Goal: Information Seeking & Learning: Learn about a topic

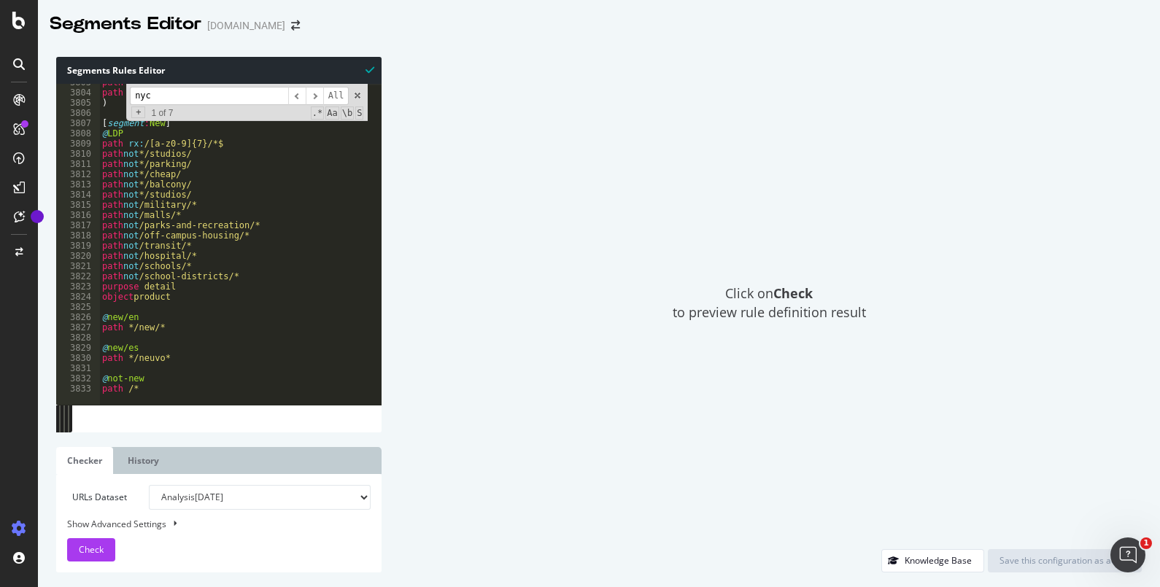
scroll to position [23589, 0]
click at [360, 95] on span at bounding box center [357, 95] width 10 height 10
type textarea "[segment:[GEOGRAPHIC_DATA]]"
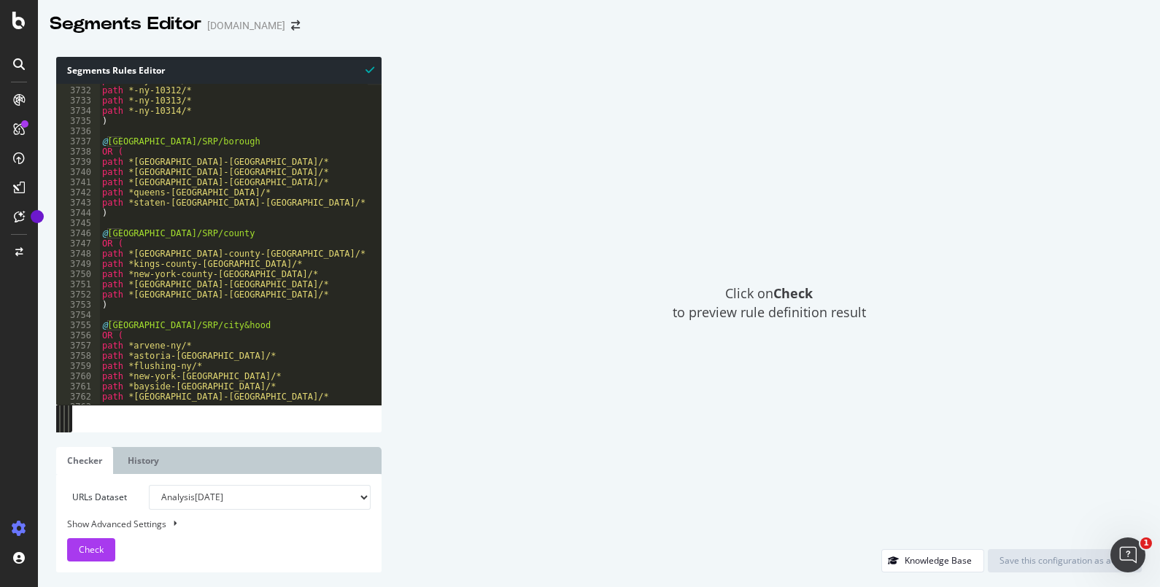
scroll to position [23259, 0]
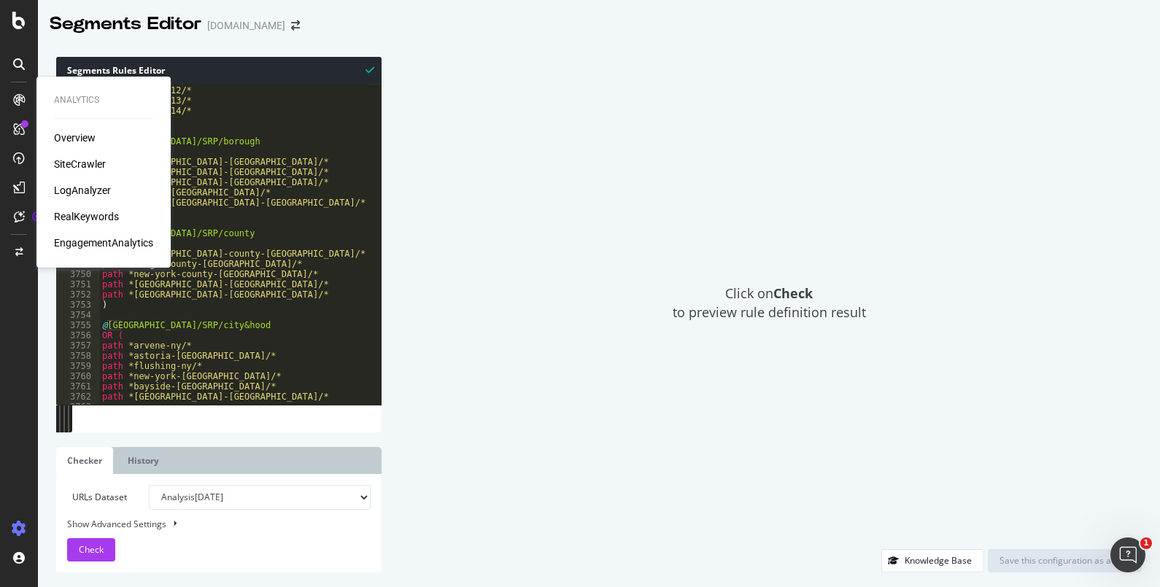
click at [18, 103] on icon at bounding box center [19, 100] width 12 height 12
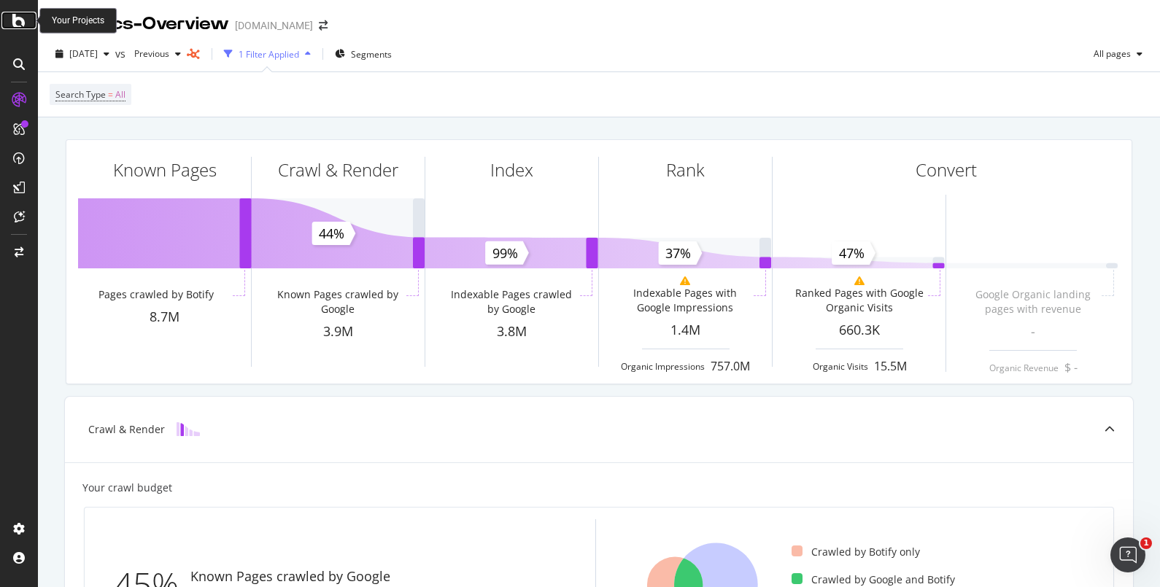
click at [22, 18] on icon at bounding box center [18, 21] width 13 height 18
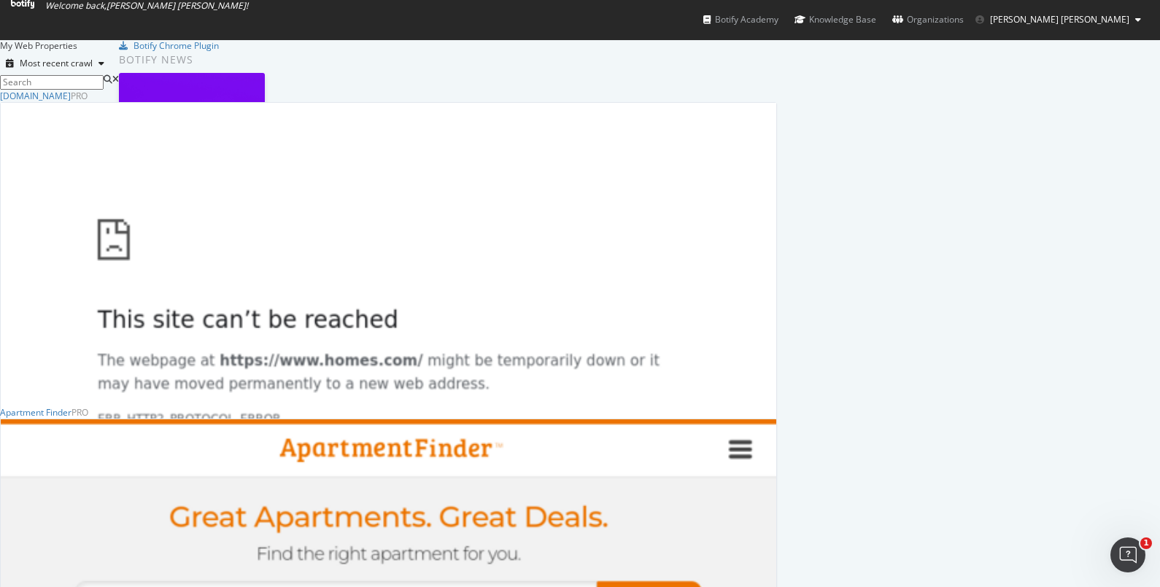
scroll to position [540, 0]
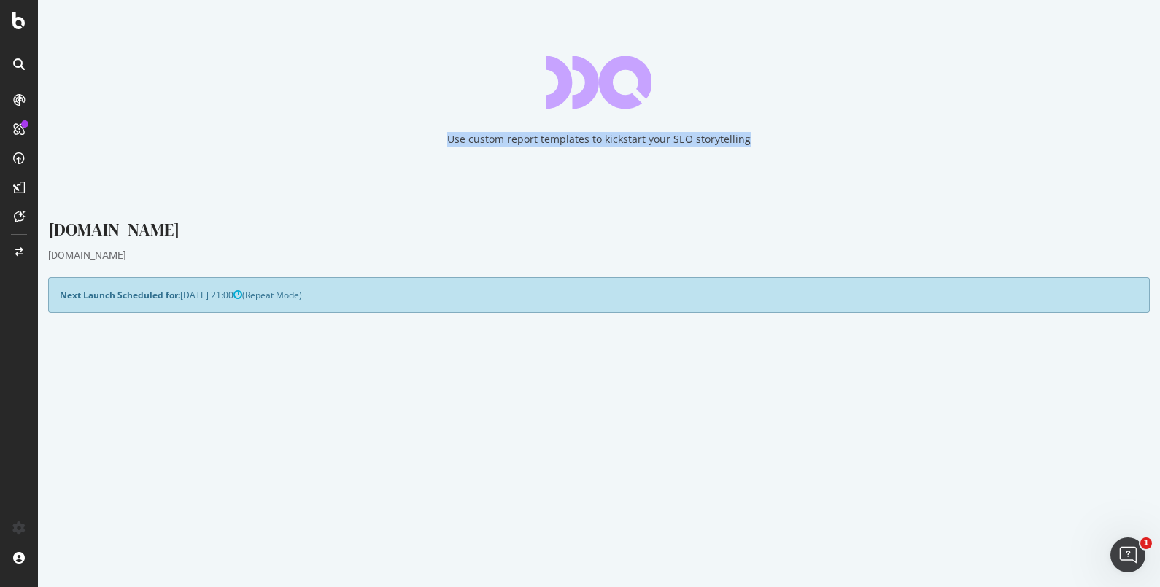
drag, startPoint x: 800, startPoint y: 521, endPoint x: 490, endPoint y: 387, distance: 337.7
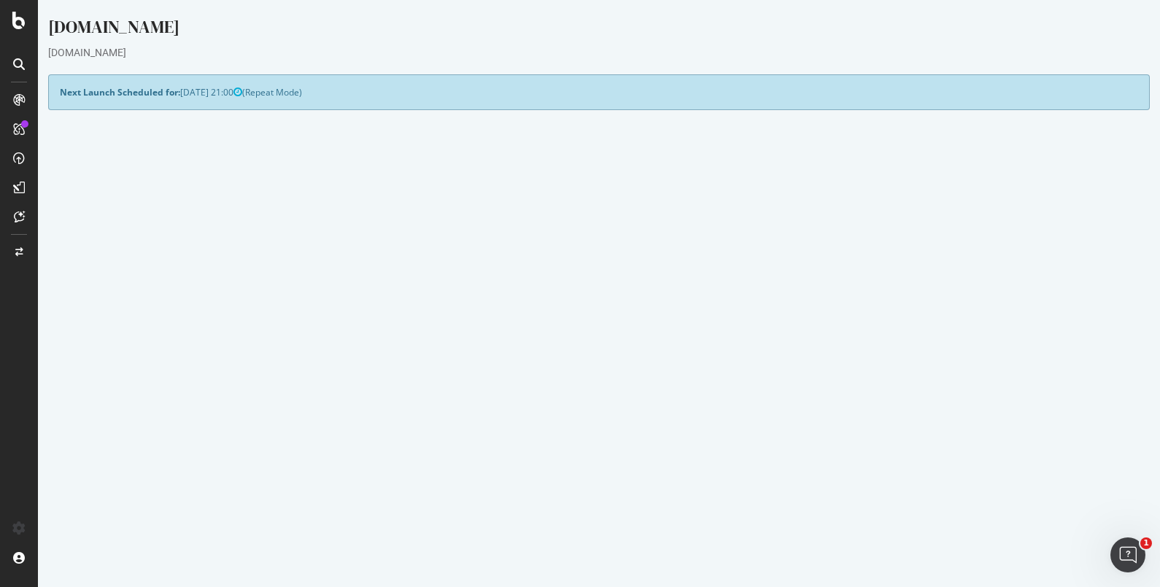
click at [532, 28] on div "ForRent.com" at bounding box center [598, 30] width 1101 height 31
drag, startPoint x: 492, startPoint y: 158, endPoint x: 909, endPoint y: 545, distance: 569.2
click at [457, 152] on div "Configure your New Analysis Now!" at bounding box center [599, 140] width 1100 height 30
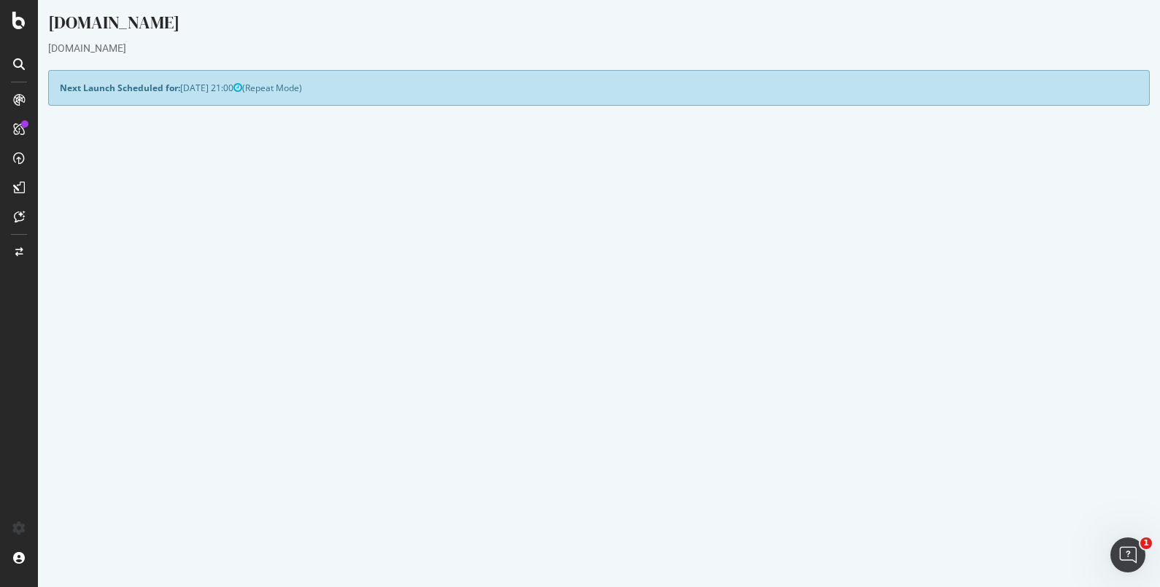
drag, startPoint x: 457, startPoint y: 152, endPoint x: 993, endPoint y: 575, distance: 682.9
click at [455, 149] on div "Configure your New Analysis Now!" at bounding box center [599, 136] width 1100 height 30
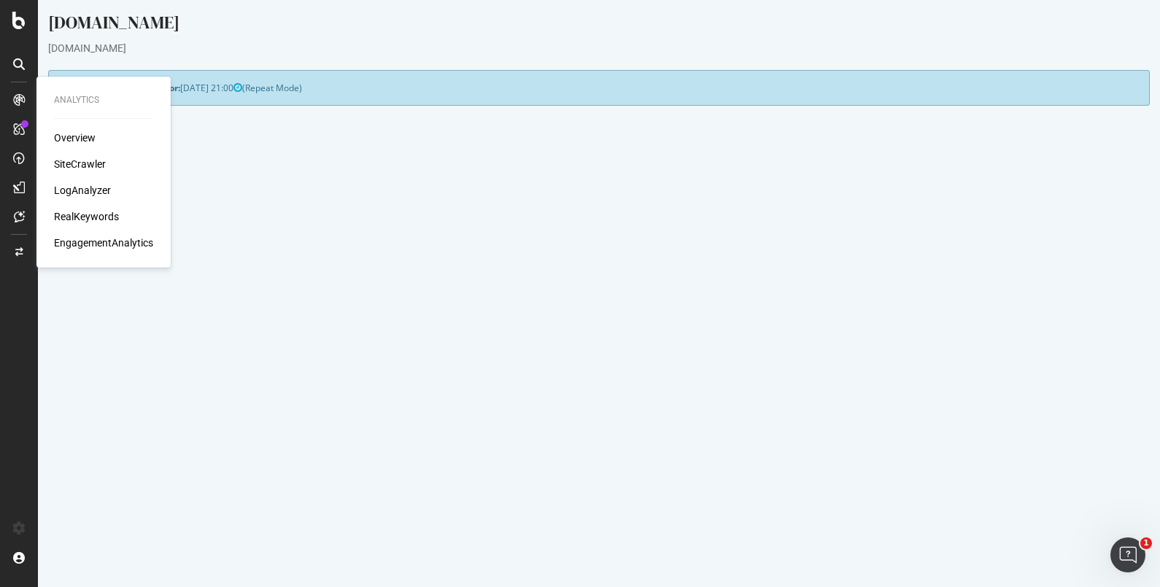
click at [22, 94] on icon at bounding box center [19, 100] width 12 height 12
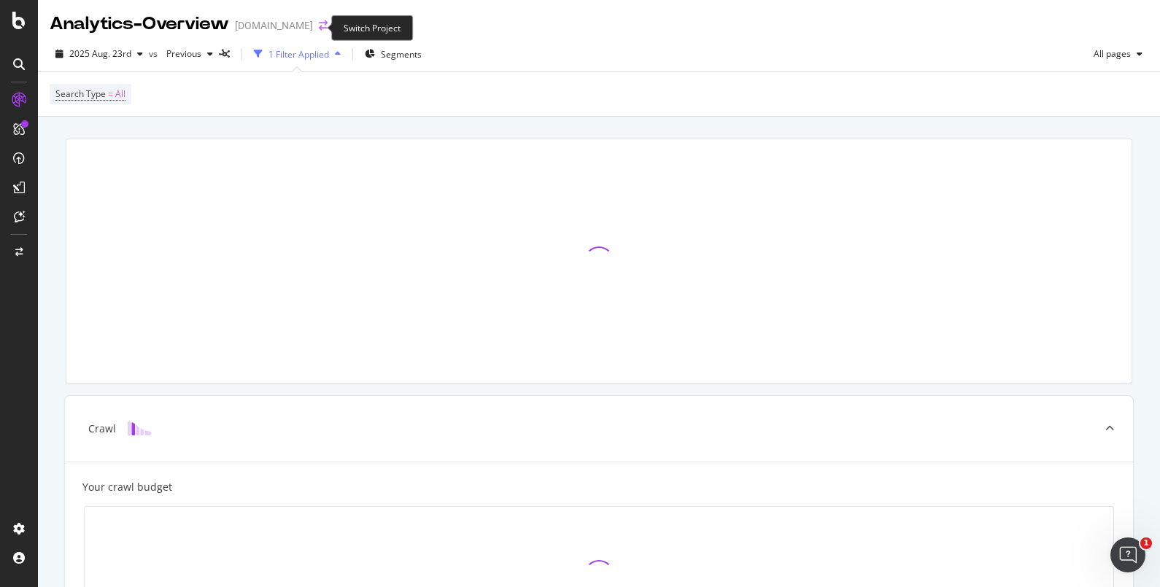
click at [319, 26] on icon "arrow-right-arrow-left" at bounding box center [323, 25] width 9 height 10
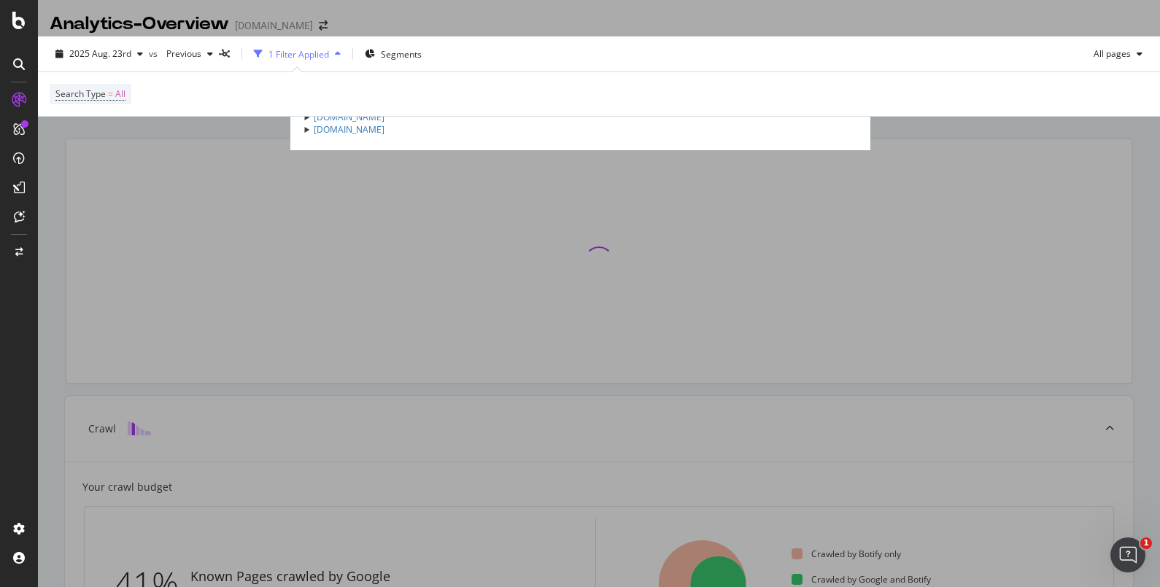
click at [305, 123] on summary "ForRent.com" at bounding box center [580, 117] width 551 height 12
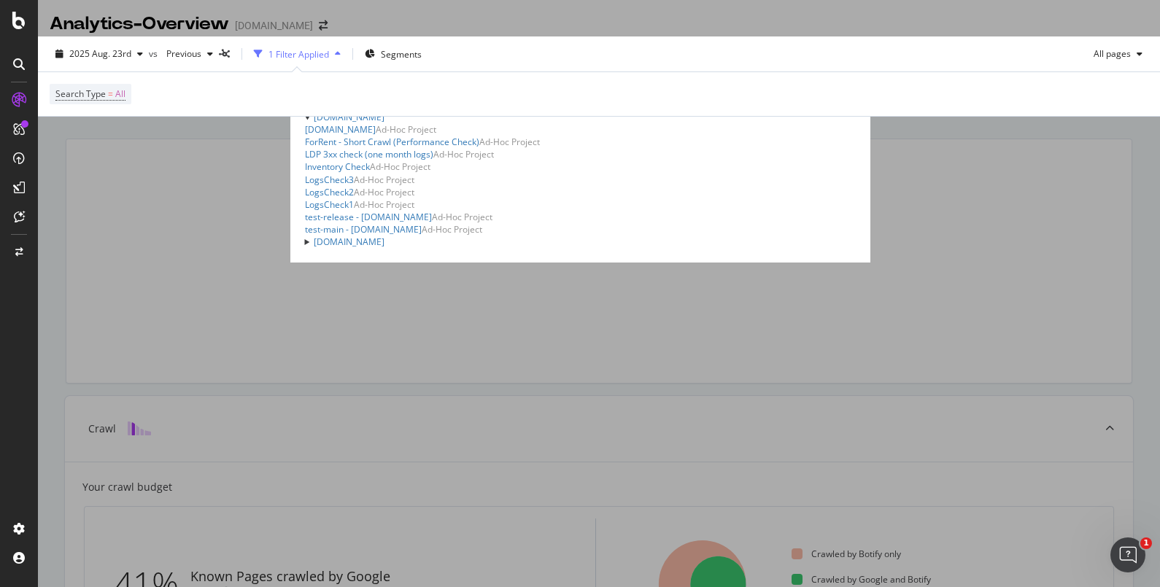
click at [305, 249] on div "Homes.com Apartments H1 test Ad-Hoc Project homes.com State Ad-Hoc Project Home…" at bounding box center [580, 167] width 551 height 163
click at [305, 248] on summary "[DOMAIN_NAME]" at bounding box center [580, 242] width 551 height 12
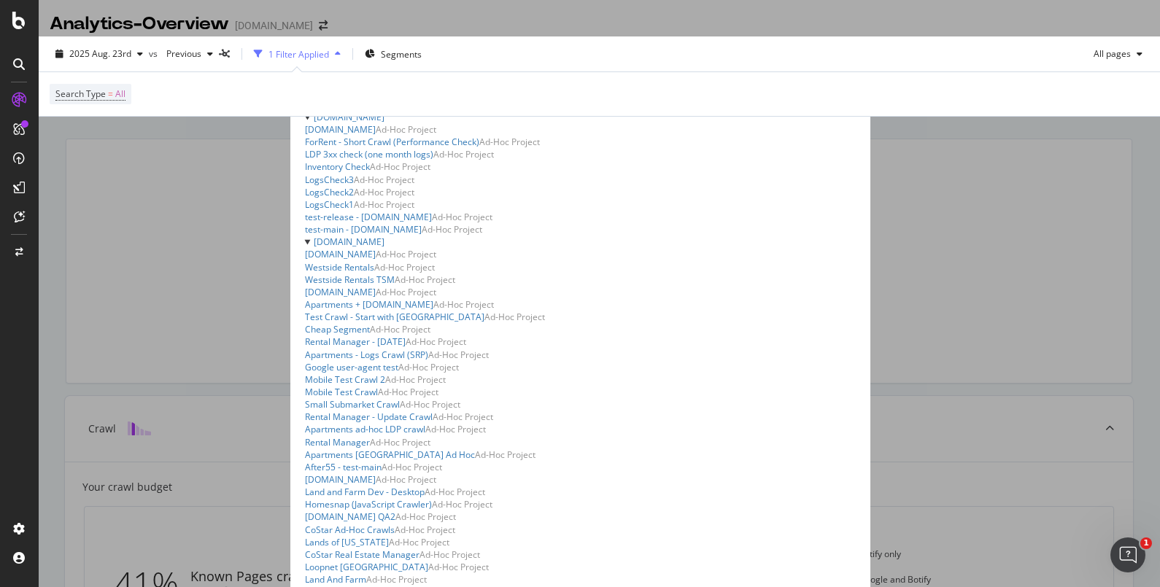
scroll to position [160, 0]
click at [305, 273] on link "Westside Rentals" at bounding box center [339, 267] width 69 height 12
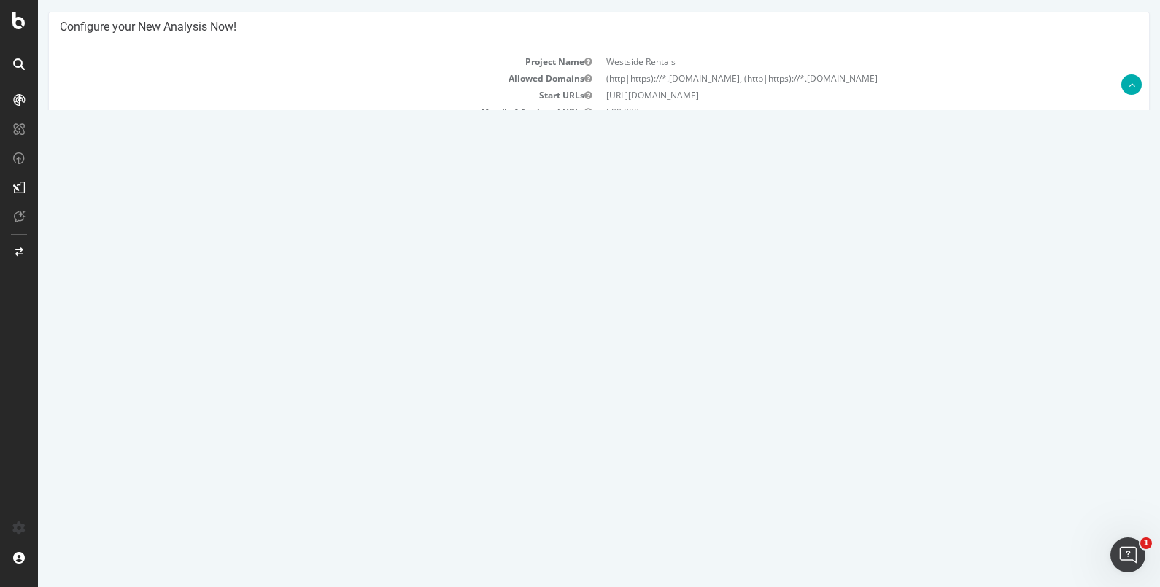
scroll to position [178, 0]
click at [127, 408] on link "2025 Aug. 22nd report" at bounding box center [99, 411] width 56 height 12
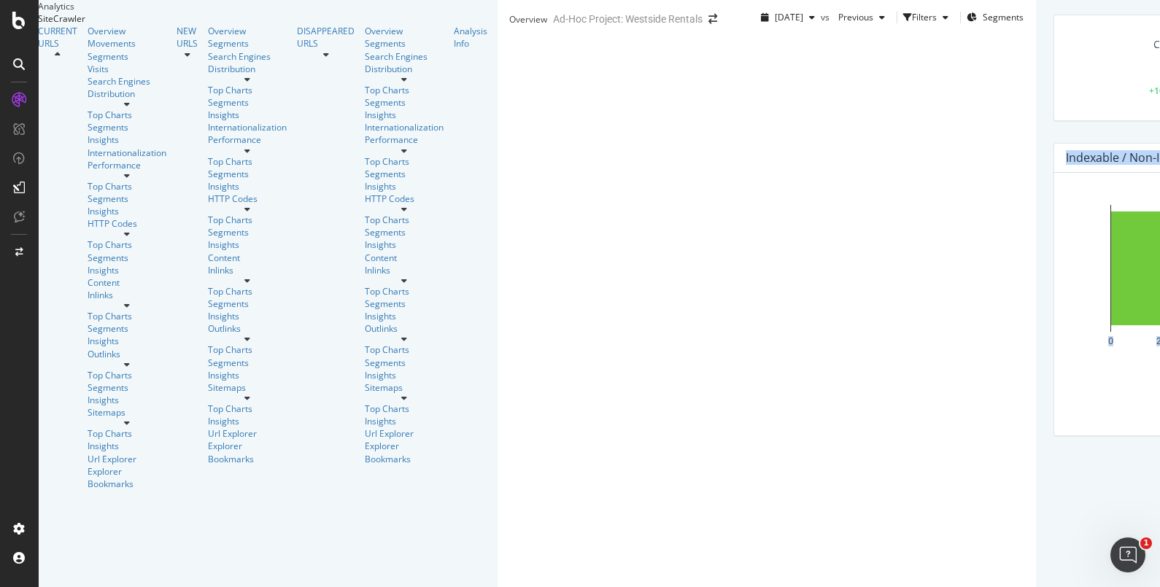
drag, startPoint x: 190, startPoint y: 237, endPoint x: 1002, endPoint y: 543, distance: 868.2
click at [743, 35] on div "2025 Aug. 22nd vs Previous Filters Segments" at bounding box center [889, 20] width 292 height 29
drag, startPoint x: 163, startPoint y: 83, endPoint x: 996, endPoint y: 545, distance: 952.5
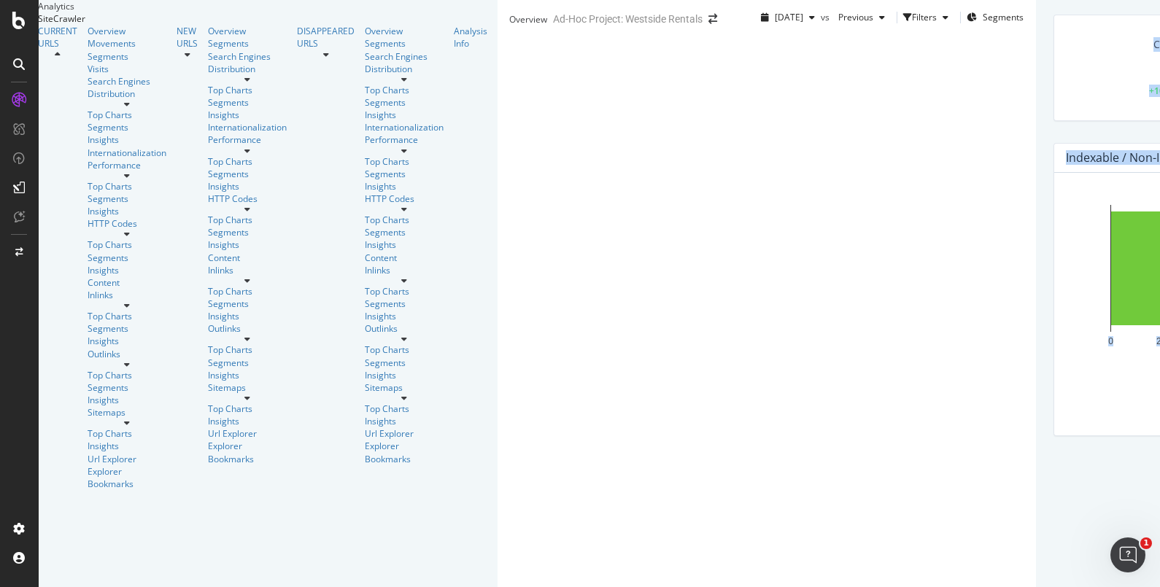
drag, startPoint x: 177, startPoint y: 8, endPoint x: 835, endPoint y: 375, distance: 753.2
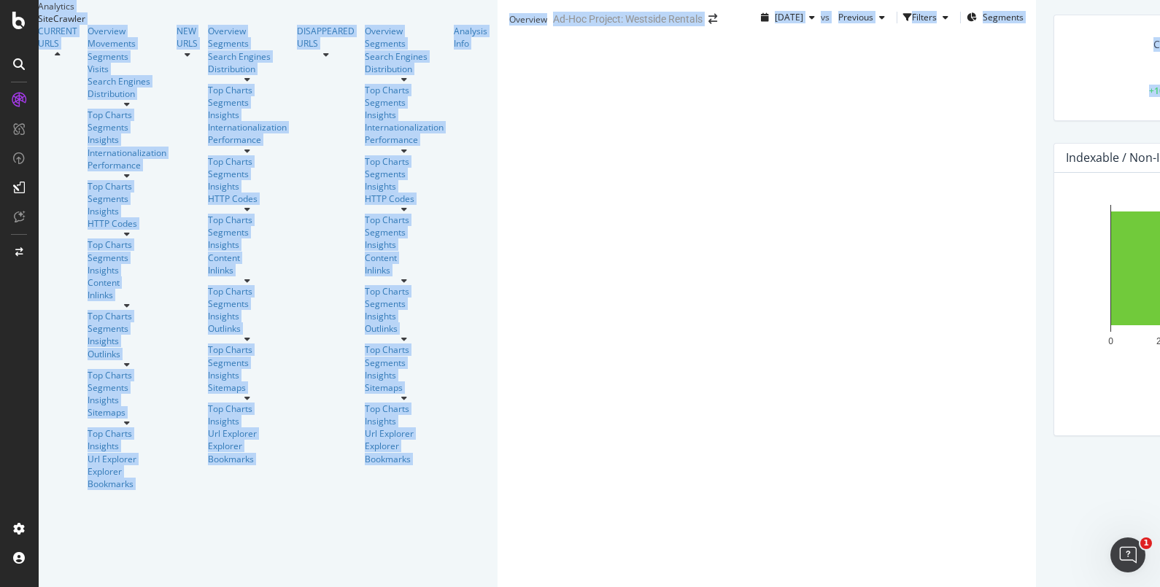
drag, startPoint x: 634, startPoint y: 171, endPoint x: 60, endPoint y: 14, distance: 595.7
click at [60, 14] on div "Analytics SiteCrawler CURRENT URLS Overview Movements Segments Visits Search En…" at bounding box center [1029, 293] width 1982 height 587
drag, startPoint x: 159, startPoint y: 14, endPoint x: 1082, endPoint y: 513, distance: 1049.4
click at [1082, 513] on div "Analytics SiteCrawler CURRENT URLS Overview Movements Segments Visits Search En…" at bounding box center [1029, 293] width 1982 height 587
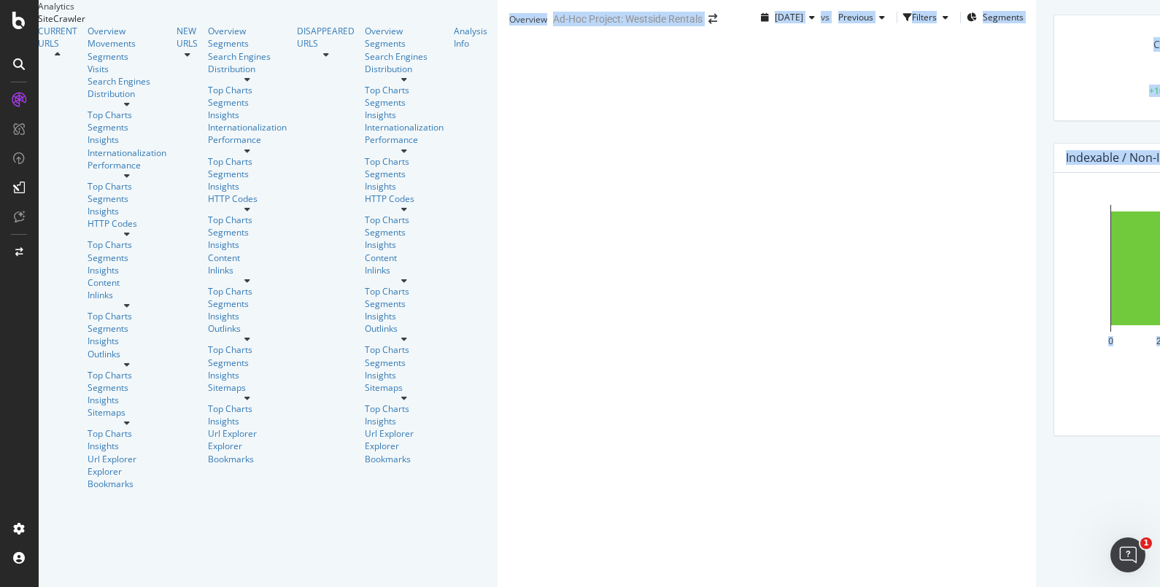
drag, startPoint x: 1082, startPoint y: 513, endPoint x: 164, endPoint y: 13, distance: 1045.2
drag, startPoint x: 168, startPoint y: 20, endPoint x: 1013, endPoint y: 542, distance: 993.5
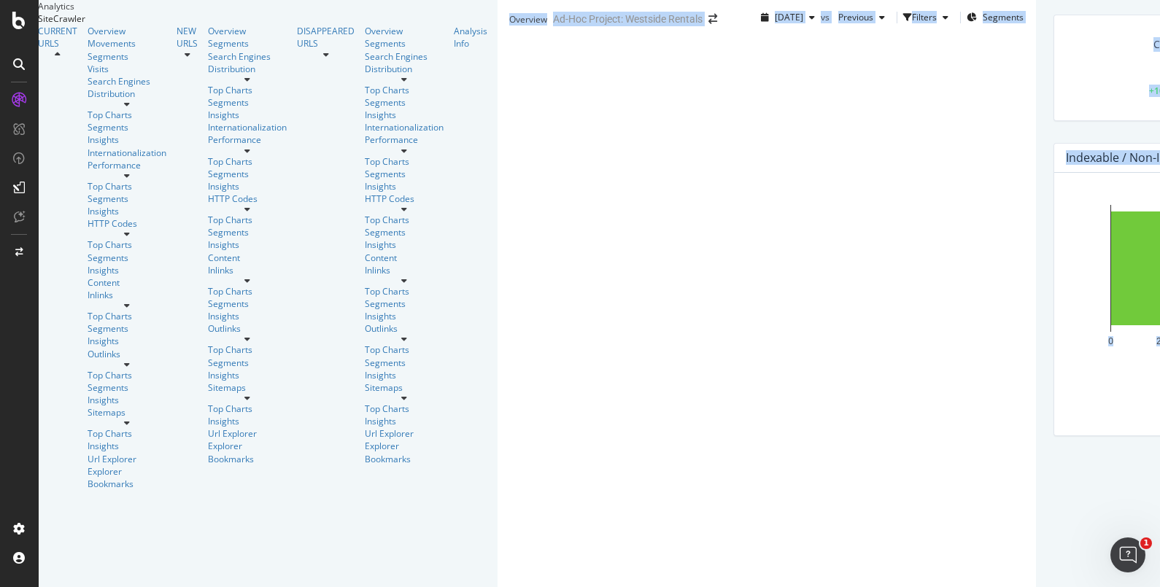
drag, startPoint x: 979, startPoint y: 543, endPoint x: 180, endPoint y: 18, distance: 956.3
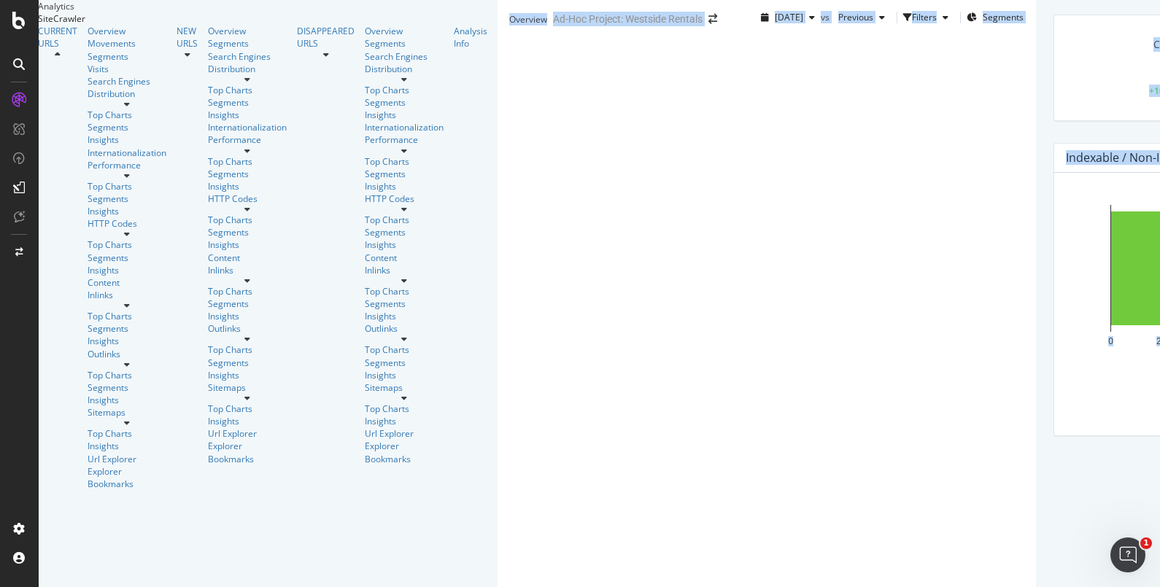
click at [509, 18] on div "Overview" at bounding box center [528, 19] width 38 height 12
drag, startPoint x: 174, startPoint y: 18, endPoint x: 1032, endPoint y: 543, distance: 1006.2
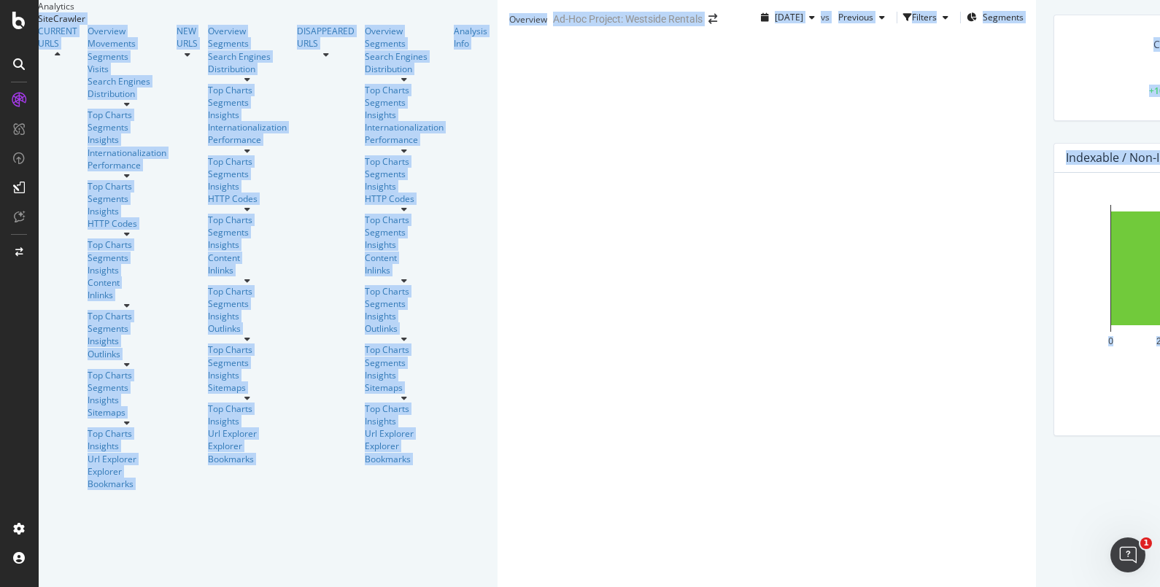
drag, startPoint x: 1003, startPoint y: 545, endPoint x: 146, endPoint y: 1, distance: 1015.4
click at [146, 1] on div "Analytics SiteCrawler CURRENT URLS Overview Movements Segments Visits Search En…" at bounding box center [1029, 293] width 1982 height 587
click at [743, 35] on div "2025 Aug. 22nd vs Previous Filters Segments" at bounding box center [889, 20] width 292 height 29
